Goal: Task Accomplishment & Management: Use online tool/utility

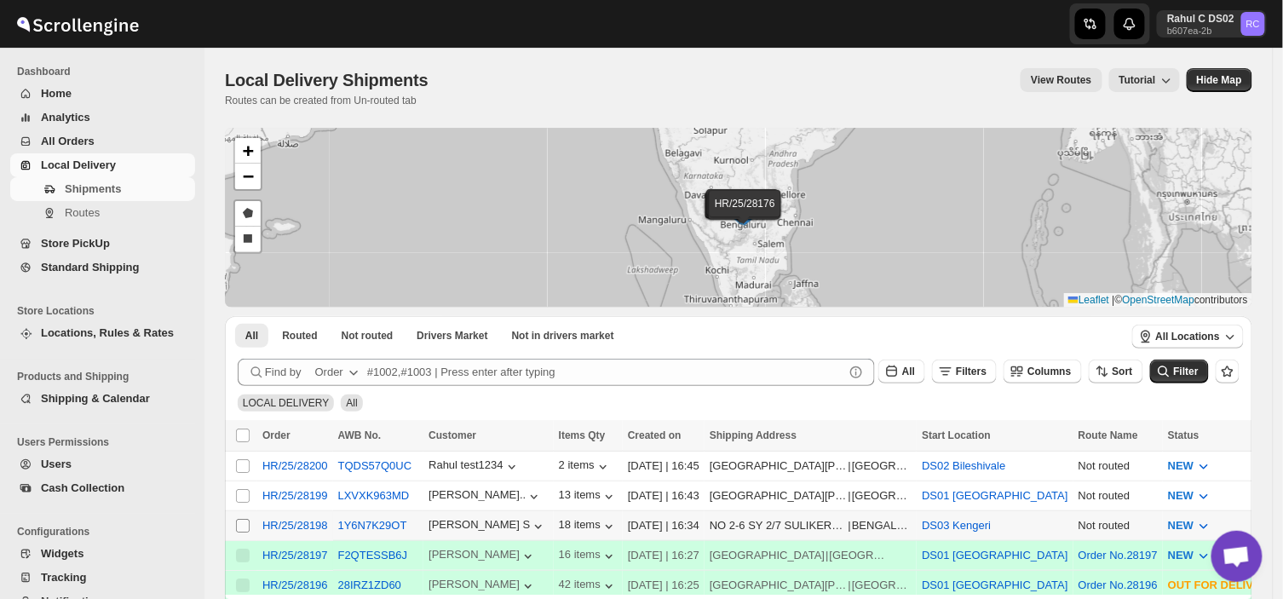
click at [239, 522] on input "Select shipment" at bounding box center [243, 526] width 14 height 14
checkbox input "true"
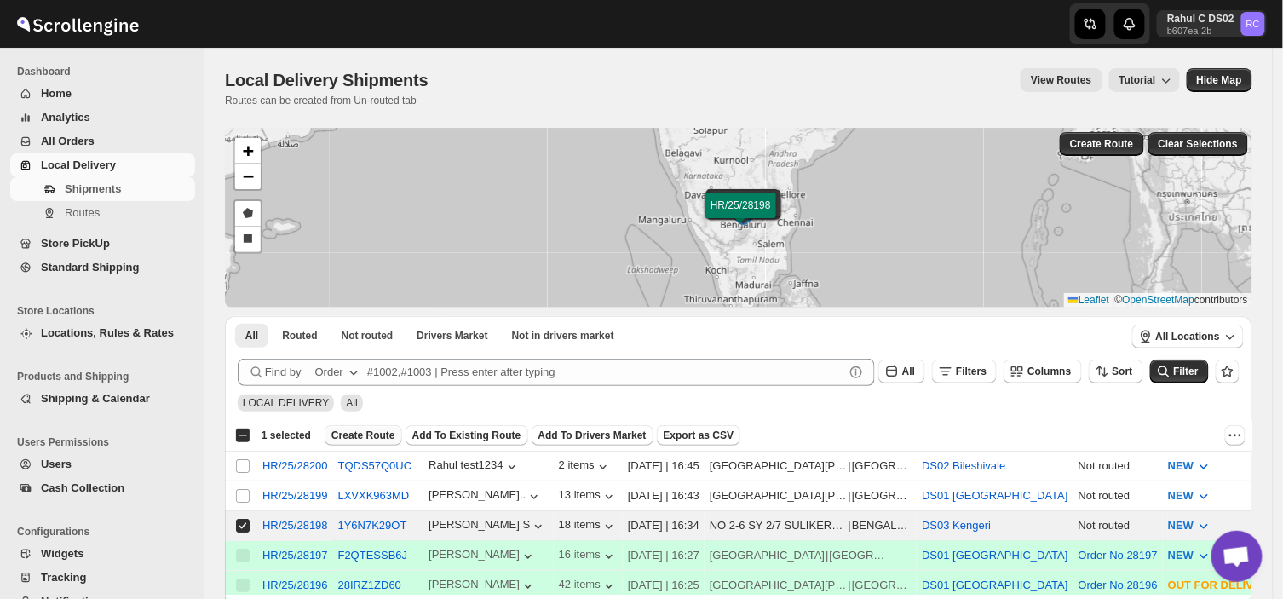
click at [362, 438] on span "Create Route" at bounding box center [363, 436] width 64 height 14
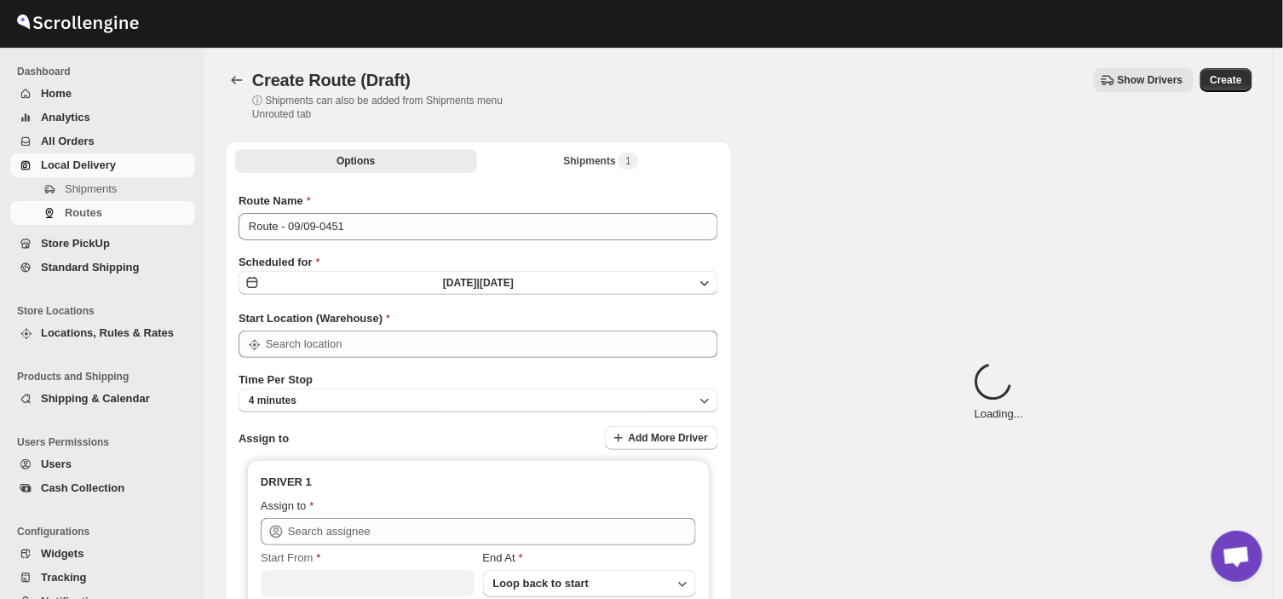
type input "DS03 Kengeri"
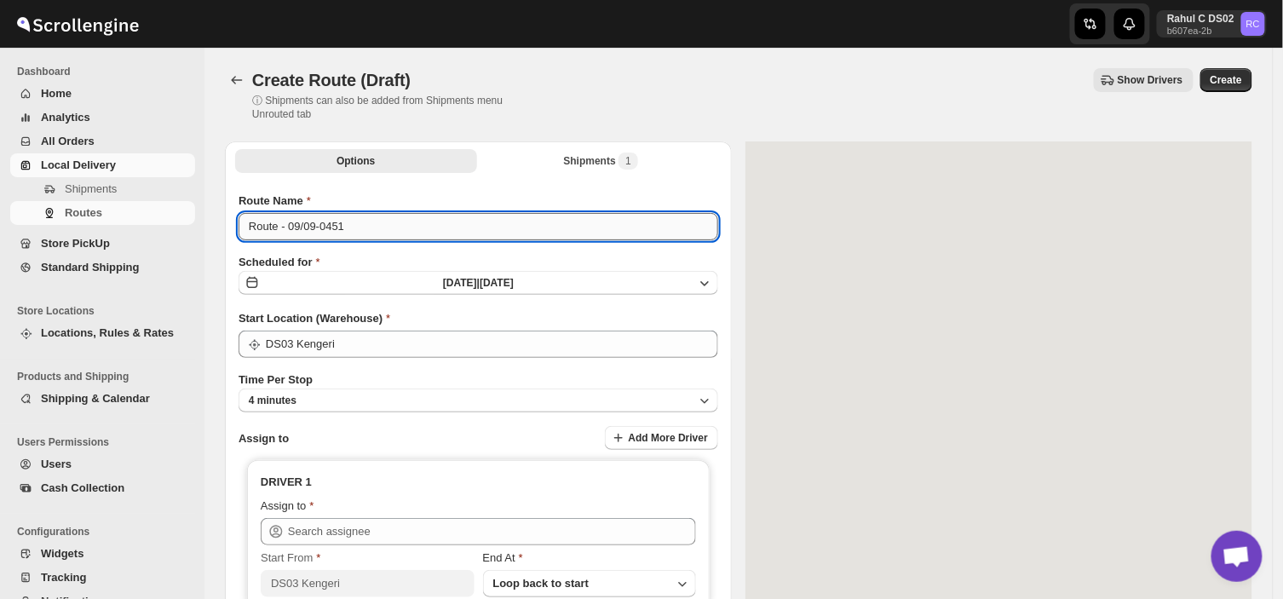
click at [355, 213] on input "Route - 09/09-0451" at bounding box center [479, 226] width 480 height 27
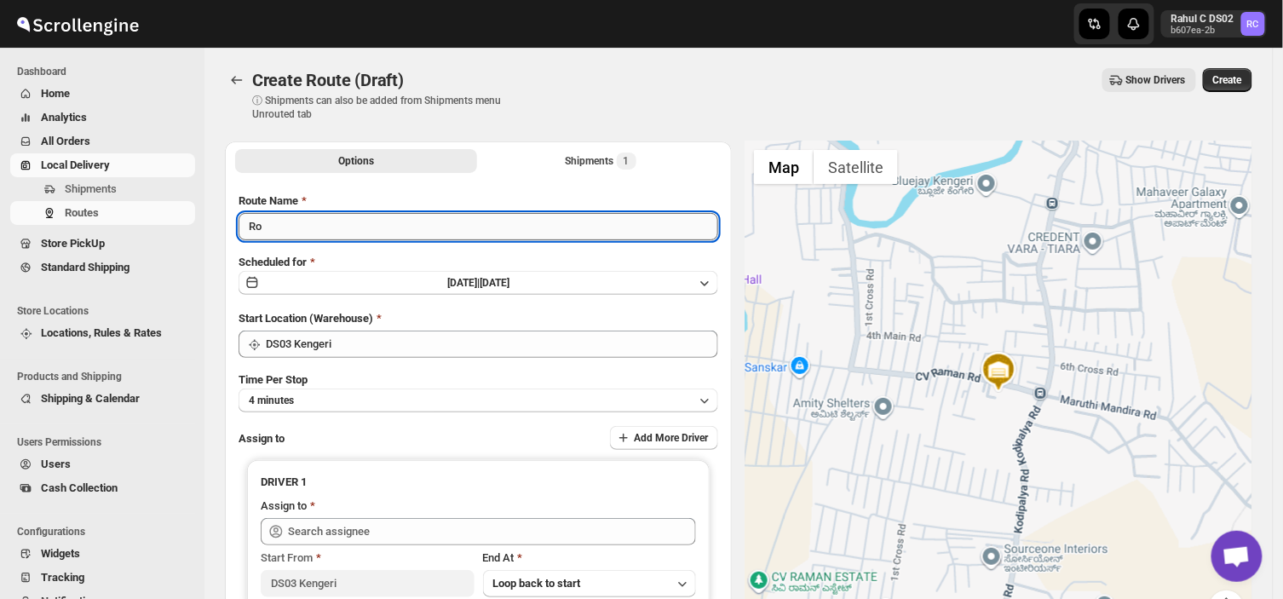
type input "R"
type input "Order no 28198"
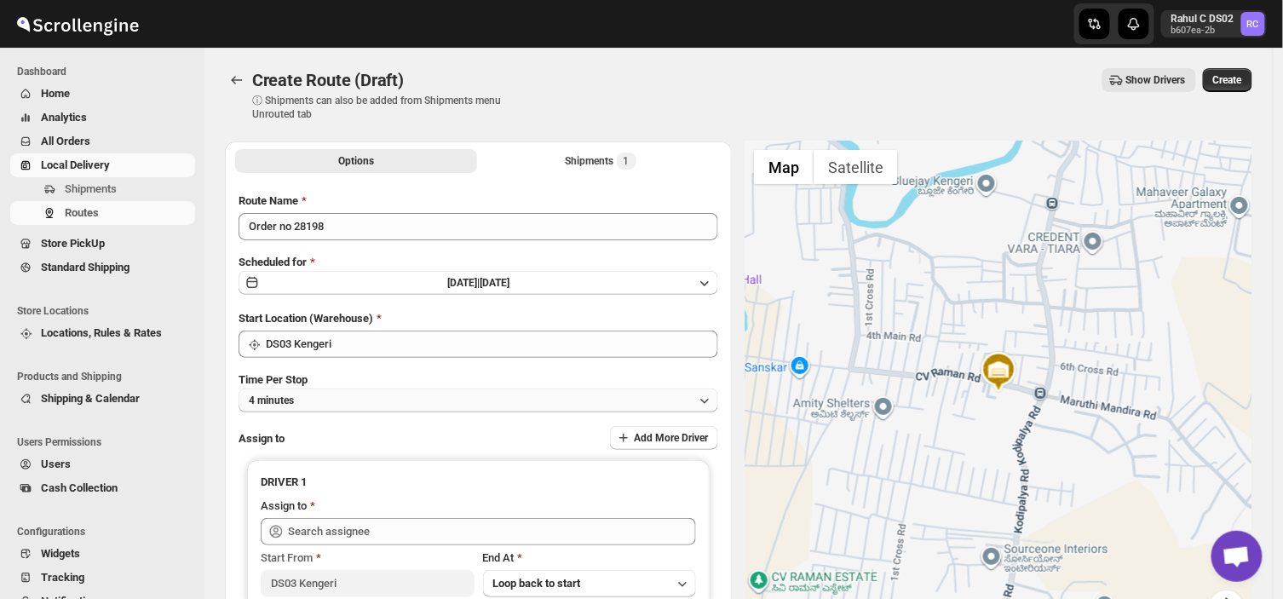
click at [353, 392] on button "4 minutes" at bounding box center [479, 401] width 480 height 24
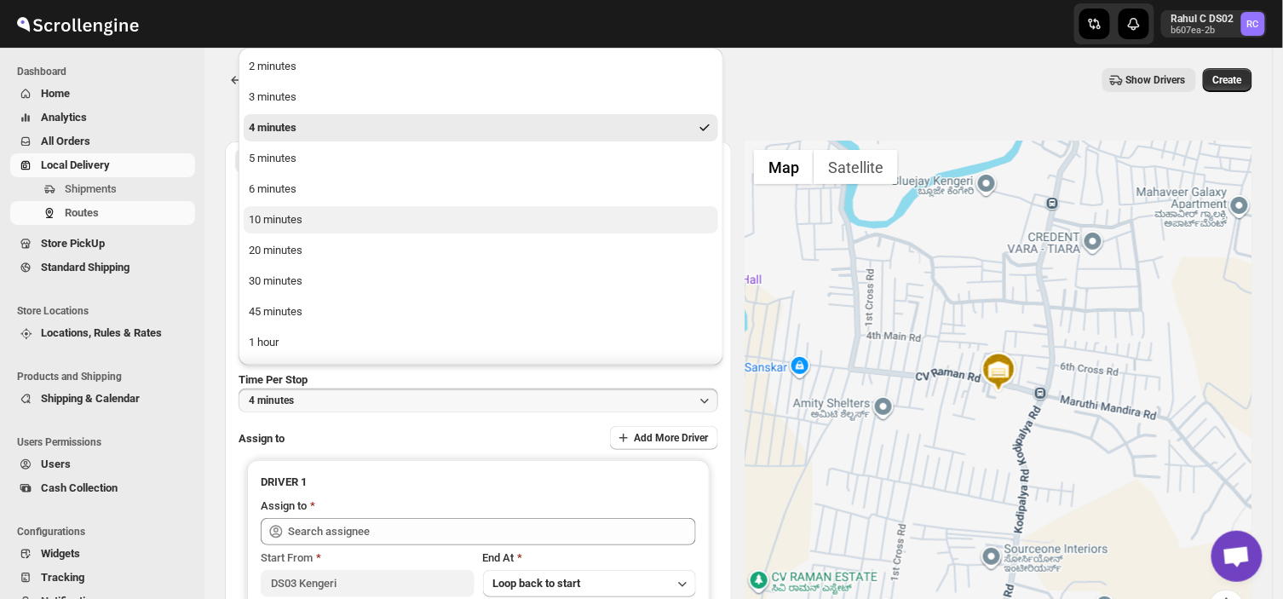
click at [282, 215] on div "10 minutes" at bounding box center [276, 219] width 54 height 17
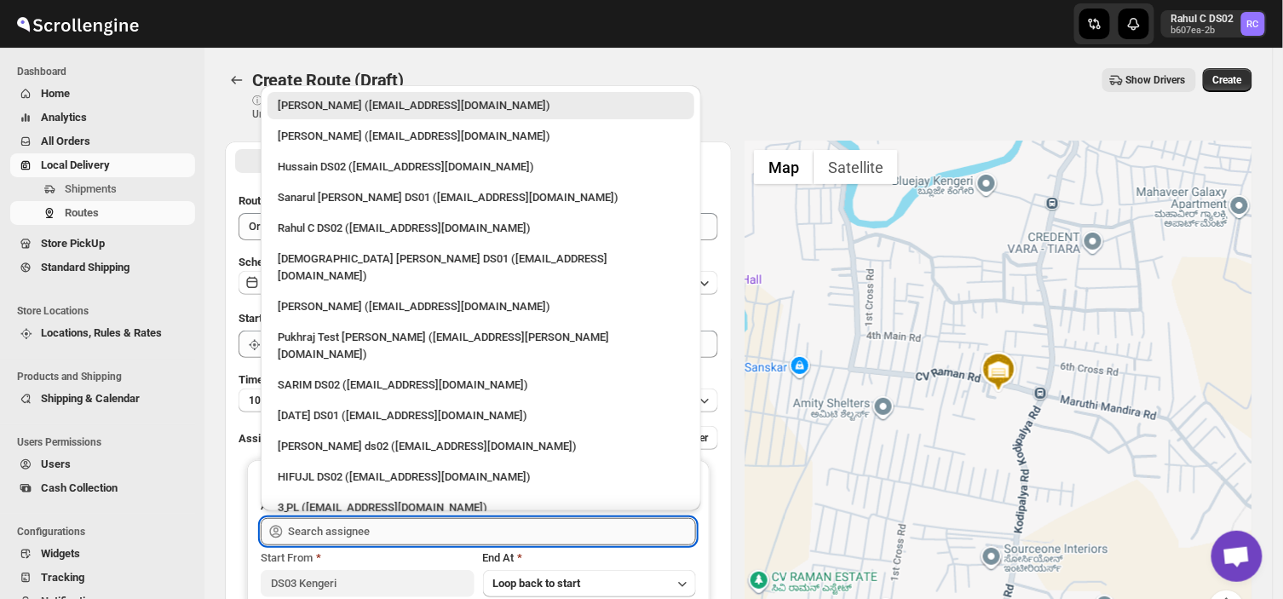
click at [384, 534] on input "text" at bounding box center [492, 531] width 408 height 27
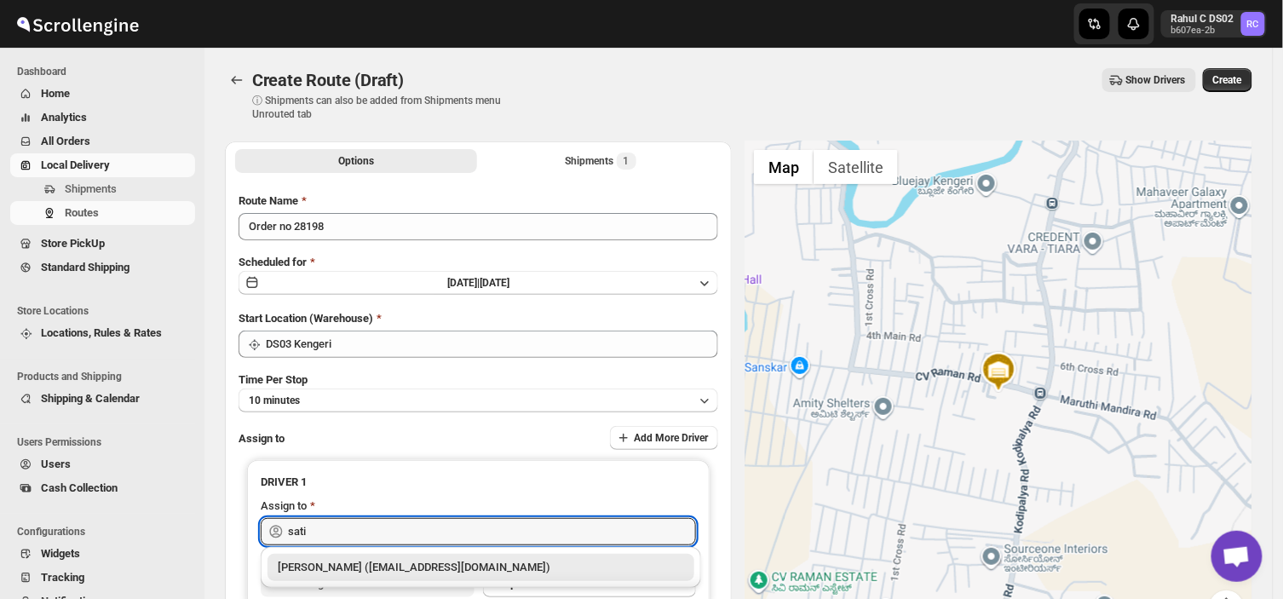
click at [371, 566] on div "Satish kumar veera (tehaxi9762@chaublog.com)" at bounding box center [481, 567] width 406 height 17
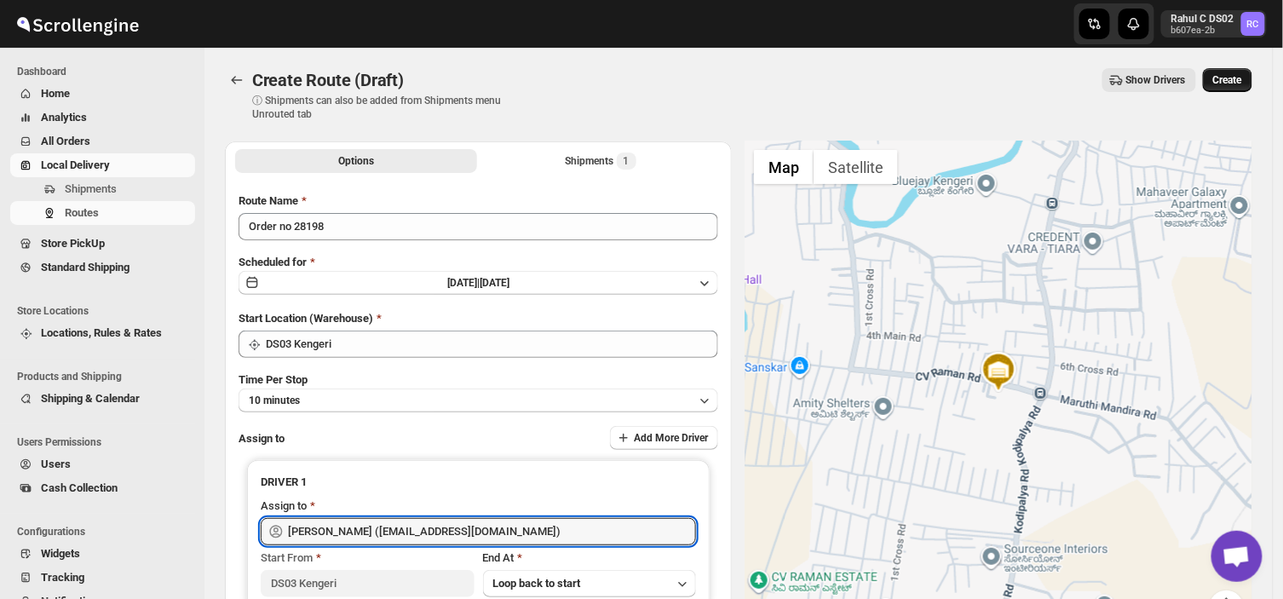
type input "Satish kumar veera (tehaxi9762@chaublog.com)"
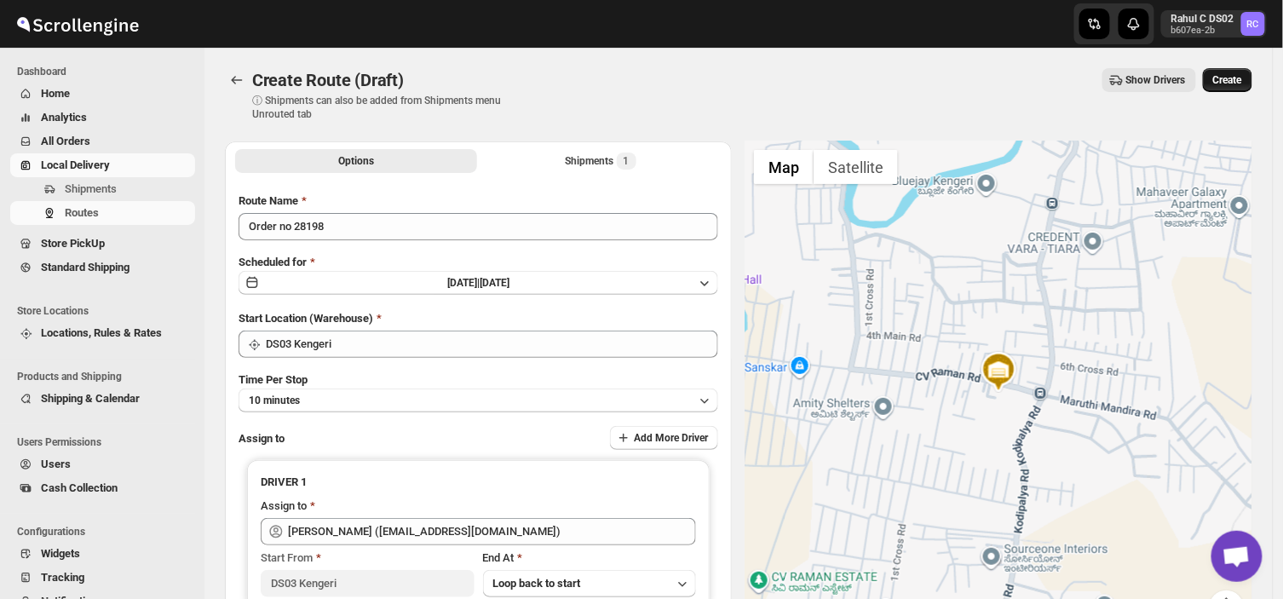
click at [1234, 78] on span "Create" at bounding box center [1227, 80] width 29 height 14
